Goal: Transaction & Acquisition: Purchase product/service

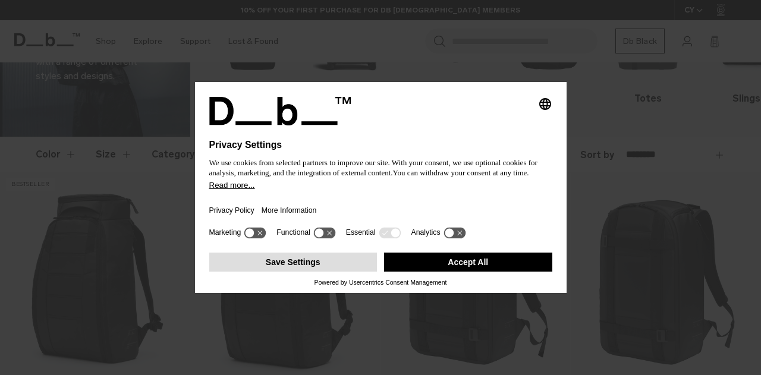
click at [330, 260] on button "Save Settings" at bounding box center [293, 262] width 168 height 19
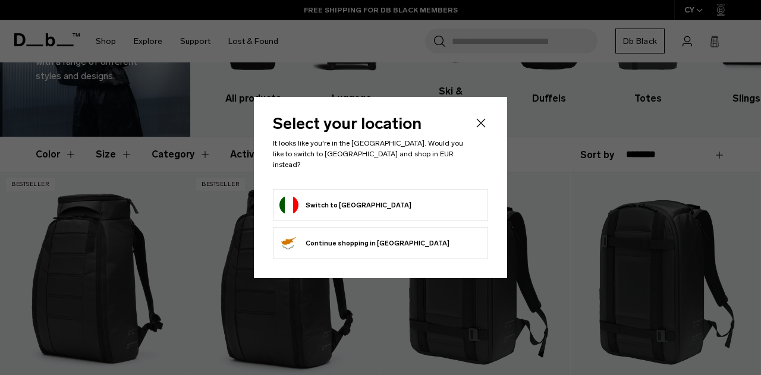
click at [362, 203] on form "Switch to Italy" at bounding box center [381, 205] width 202 height 19
click at [321, 198] on button "Switch to Italy" at bounding box center [346, 205] width 132 height 19
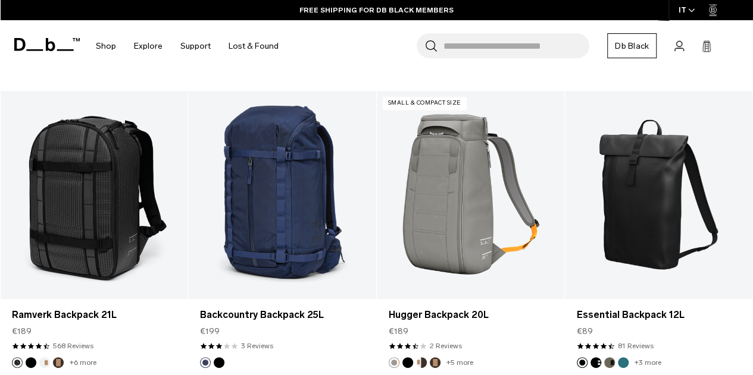
scroll to position [3093, 0]
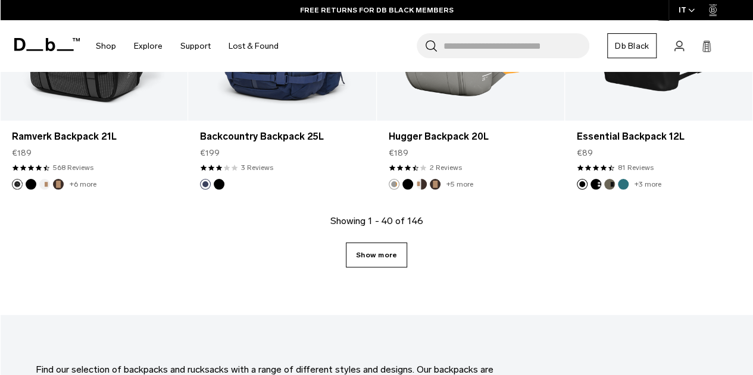
click at [378, 247] on link "Show more" at bounding box center [376, 255] width 61 height 25
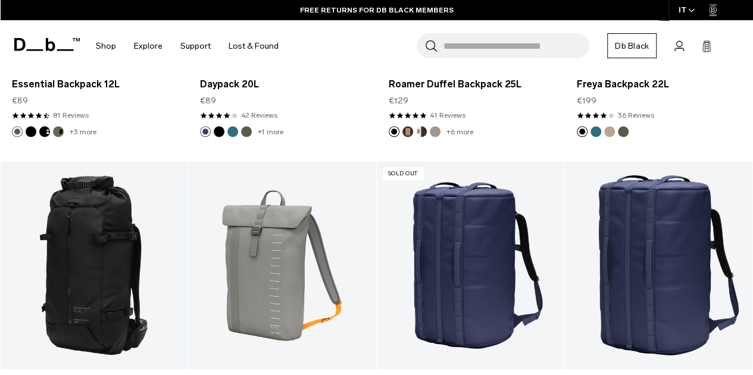
scroll to position [3450, 0]
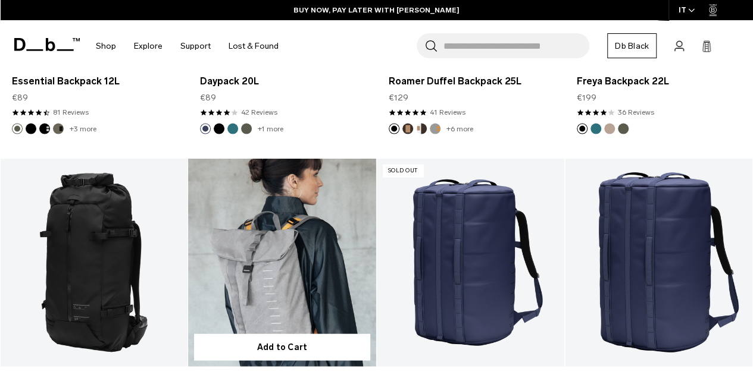
click at [299, 268] on link "Essential Backpack 12L" at bounding box center [281, 263] width 187 height 208
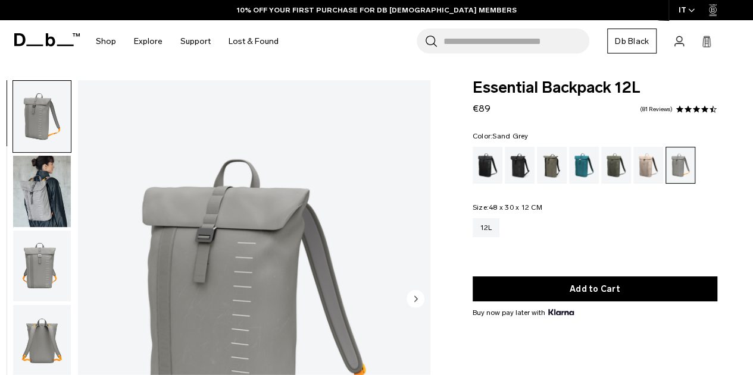
click at [35, 203] on img "button" at bounding box center [42, 191] width 58 height 71
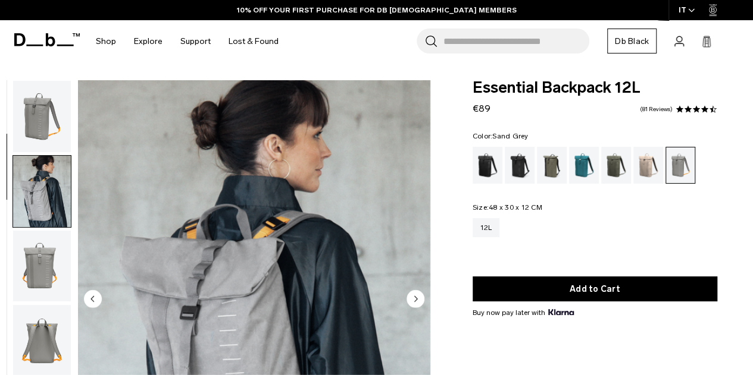
scroll to position [75, 0]
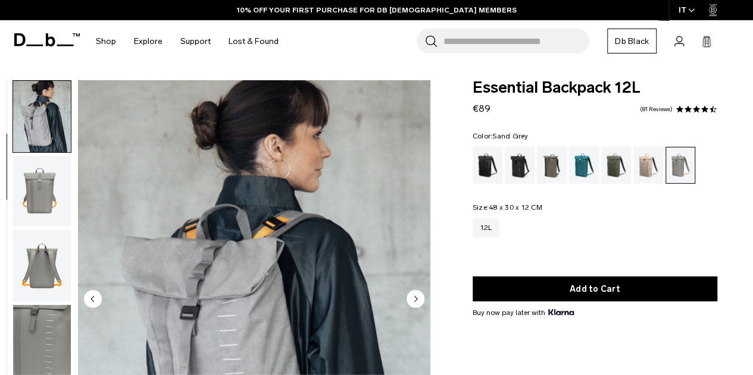
click at [40, 199] on img "button" at bounding box center [42, 191] width 58 height 71
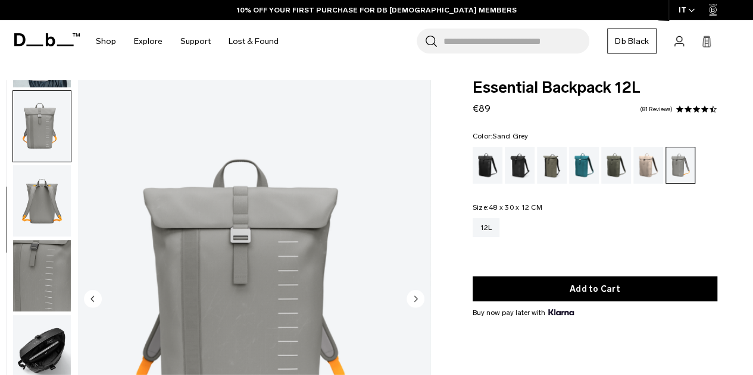
scroll to position [150, 0]
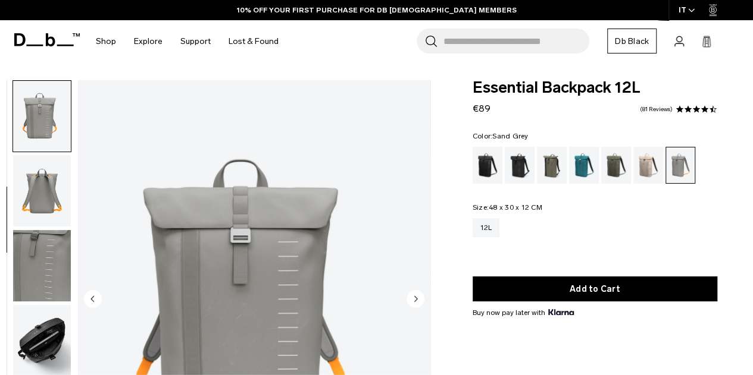
click at [40, 207] on img "button" at bounding box center [42, 190] width 58 height 71
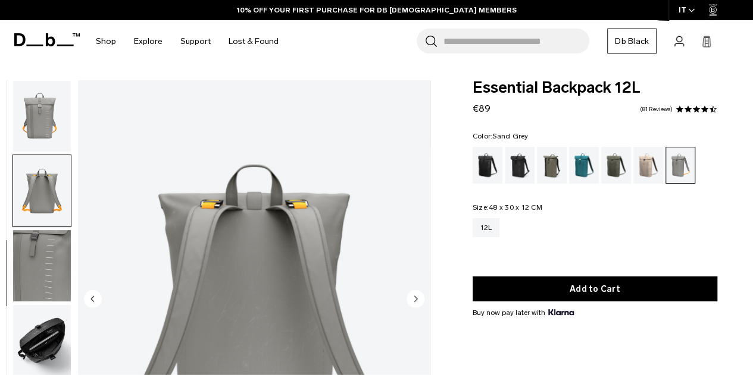
scroll to position [157, 0]
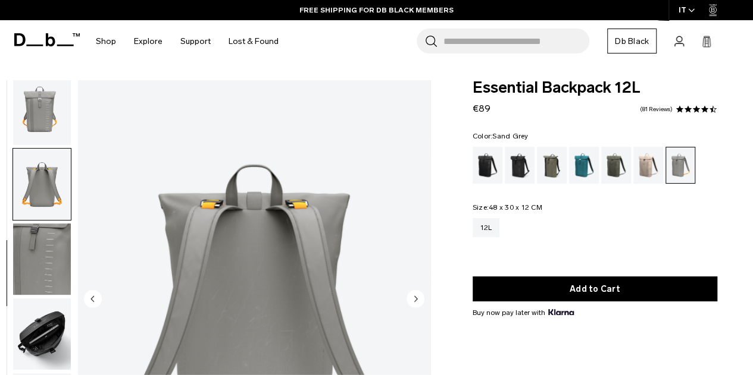
click at [44, 255] on img "button" at bounding box center [42, 259] width 58 height 71
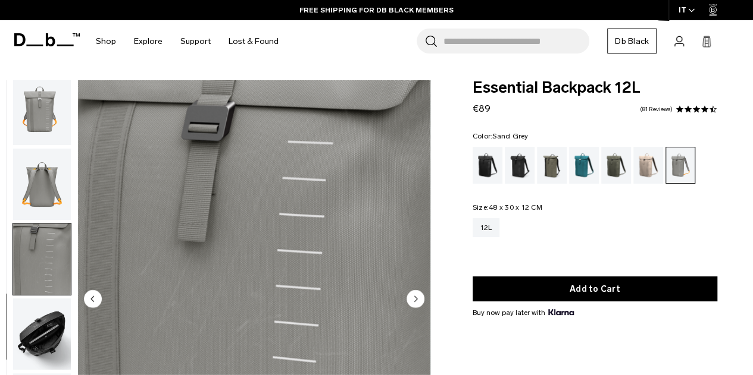
click at [37, 329] on img "button" at bounding box center [42, 334] width 58 height 71
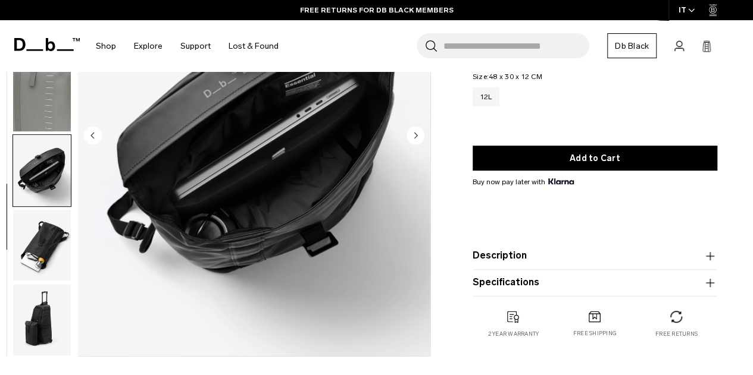
scroll to position [119, 0]
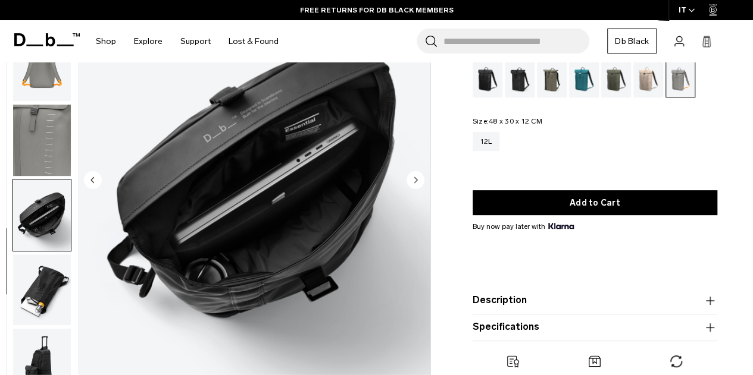
click at [17, 297] on img "button" at bounding box center [42, 290] width 58 height 71
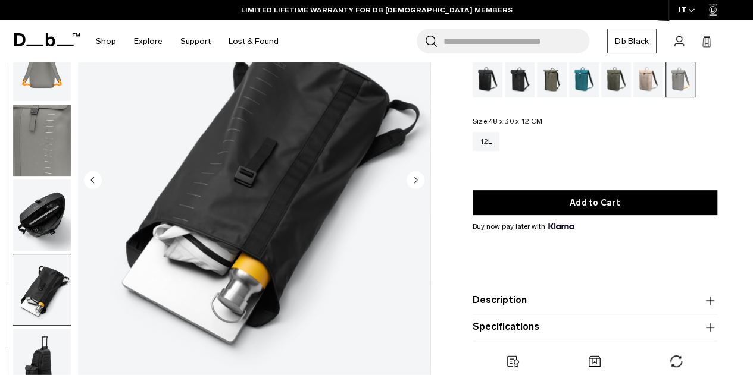
click at [51, 358] on img "button" at bounding box center [42, 364] width 58 height 71
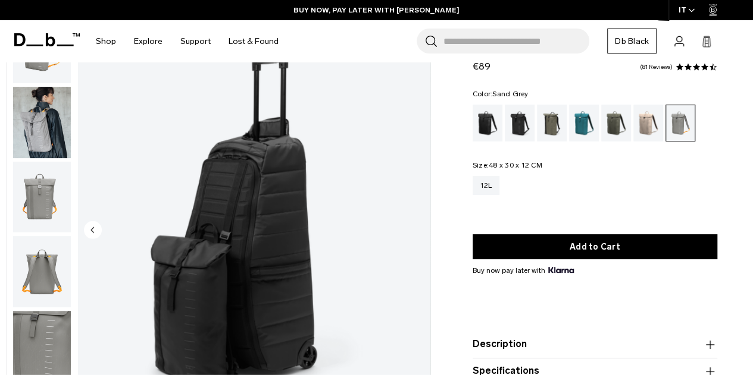
scroll to position [0, 0]
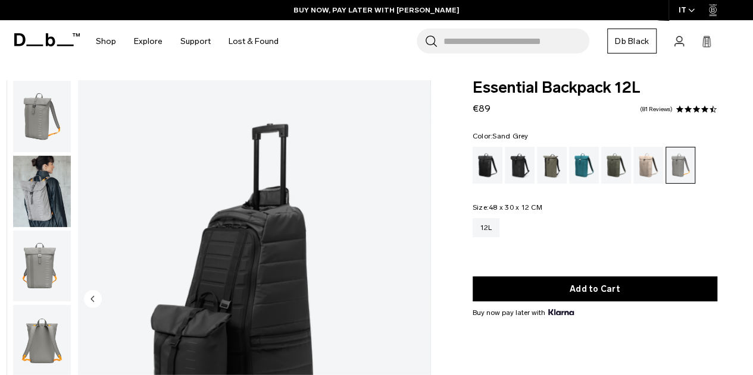
click at [54, 181] on img "button" at bounding box center [42, 191] width 58 height 71
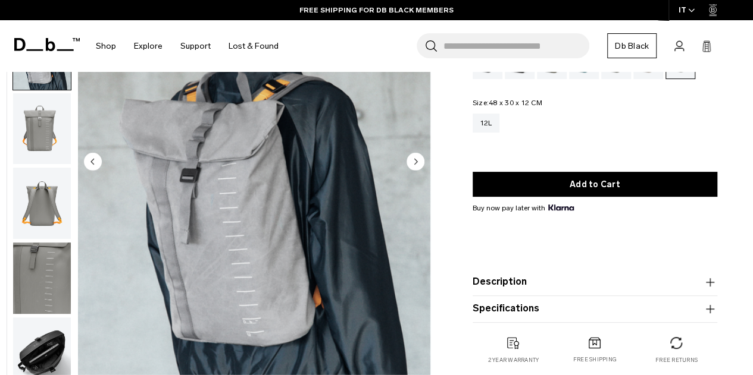
scroll to position [119, 0]
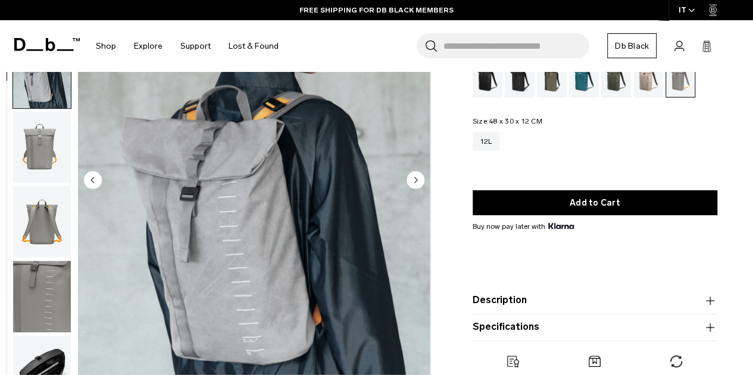
click at [36, 159] on img "button" at bounding box center [42, 147] width 58 height 71
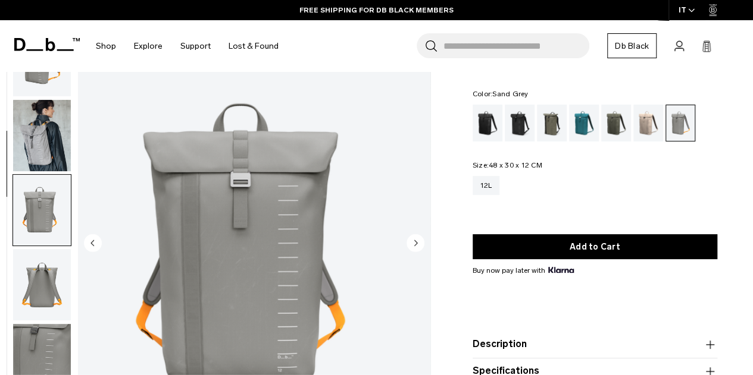
scroll to position [0, 0]
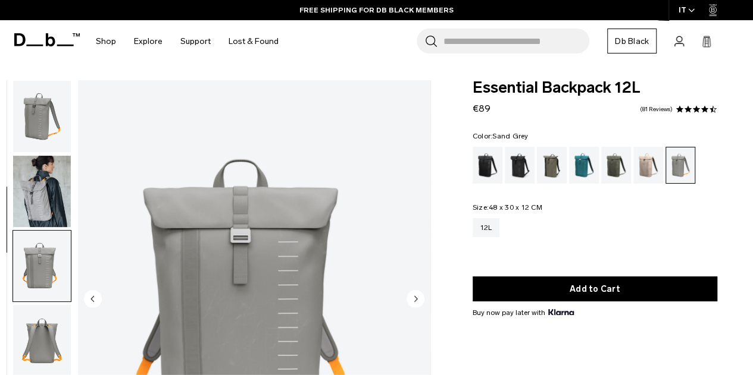
click at [44, 128] on img "button" at bounding box center [42, 116] width 58 height 71
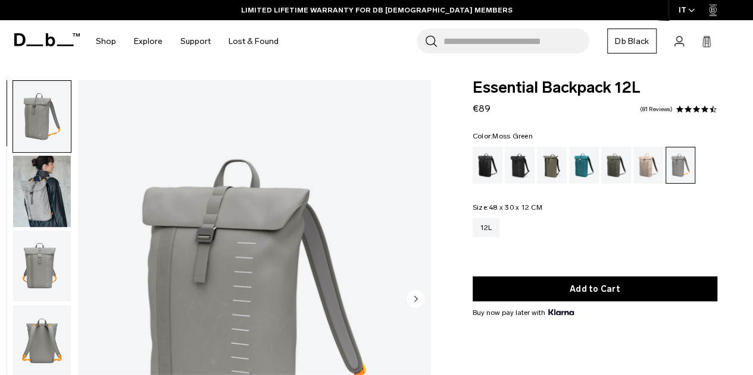
click at [607, 169] on div "Moss Green" at bounding box center [616, 165] width 30 height 37
